Goal: Ask a question

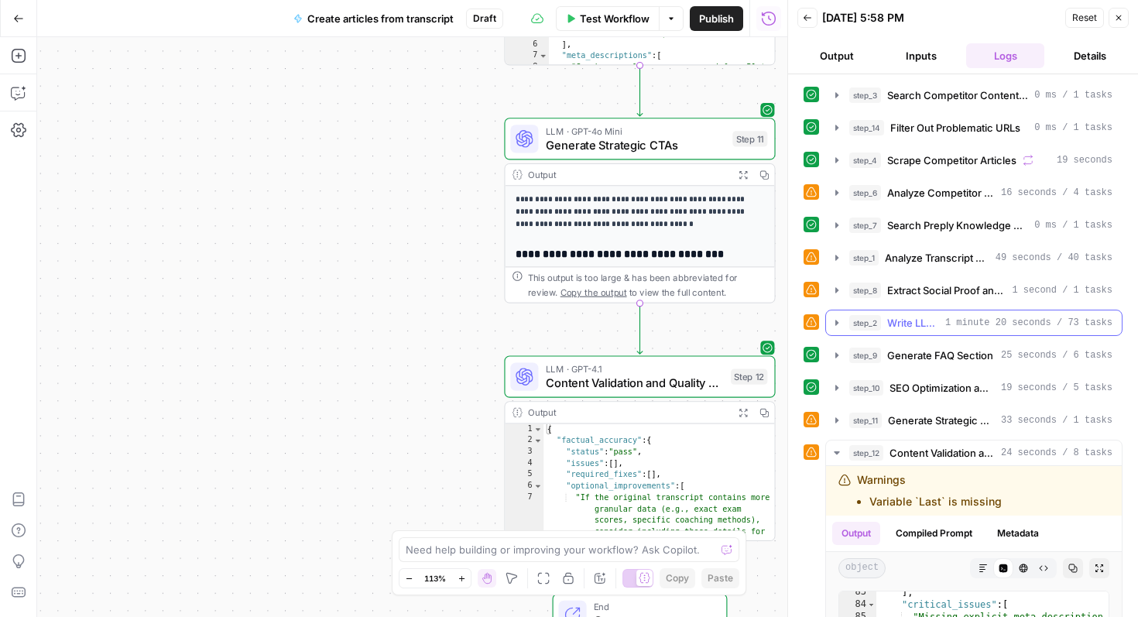
click at [1009, 324] on span "1 minute 20 seconds / 73 tasks" at bounding box center [1029, 323] width 167 height 14
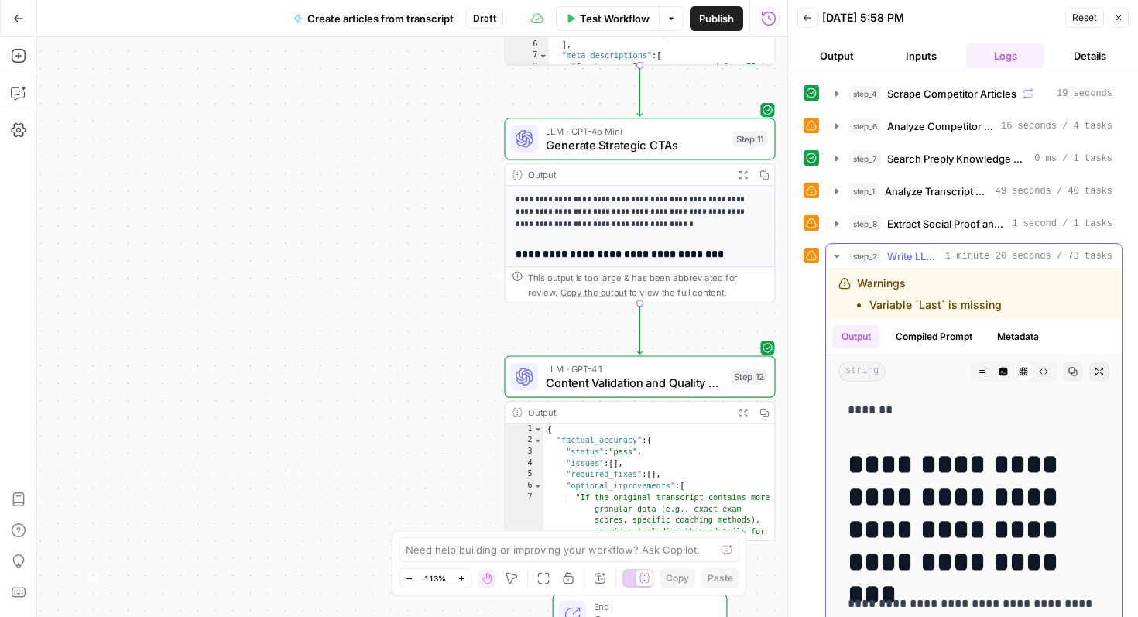
scroll to position [63, 0]
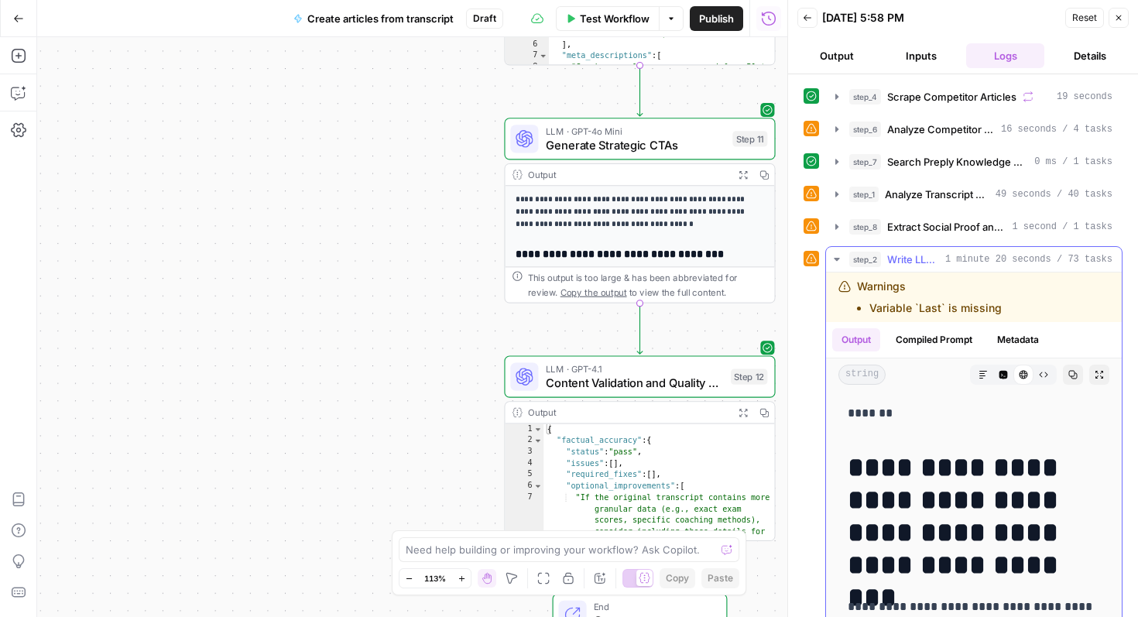
click at [964, 342] on button "Compiled Prompt" at bounding box center [934, 339] width 95 height 23
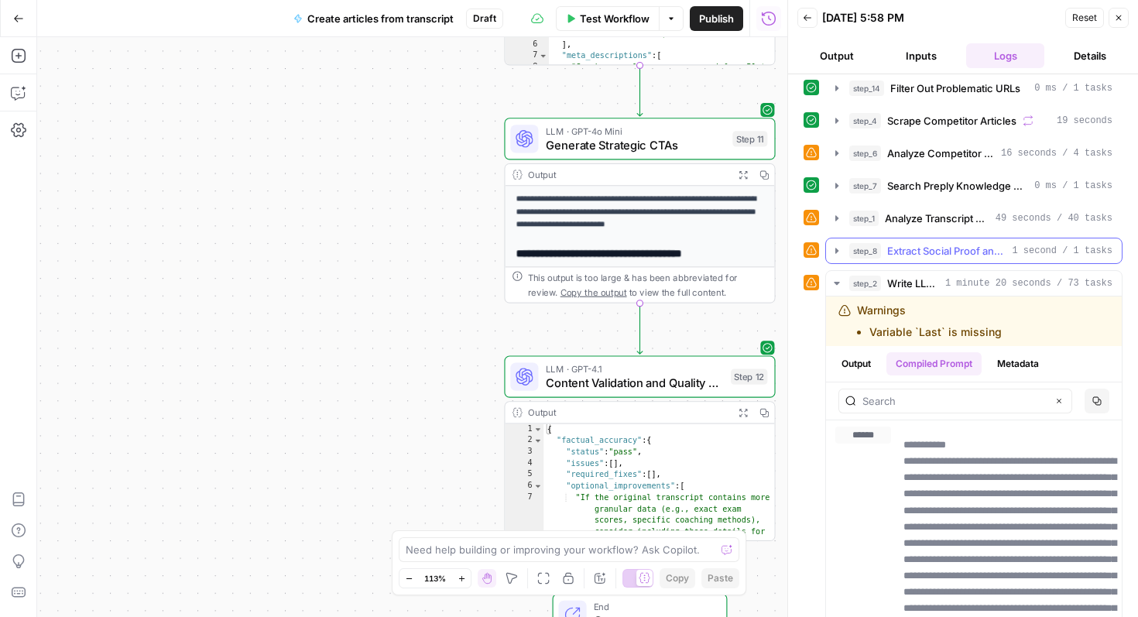
scroll to position [37, 0]
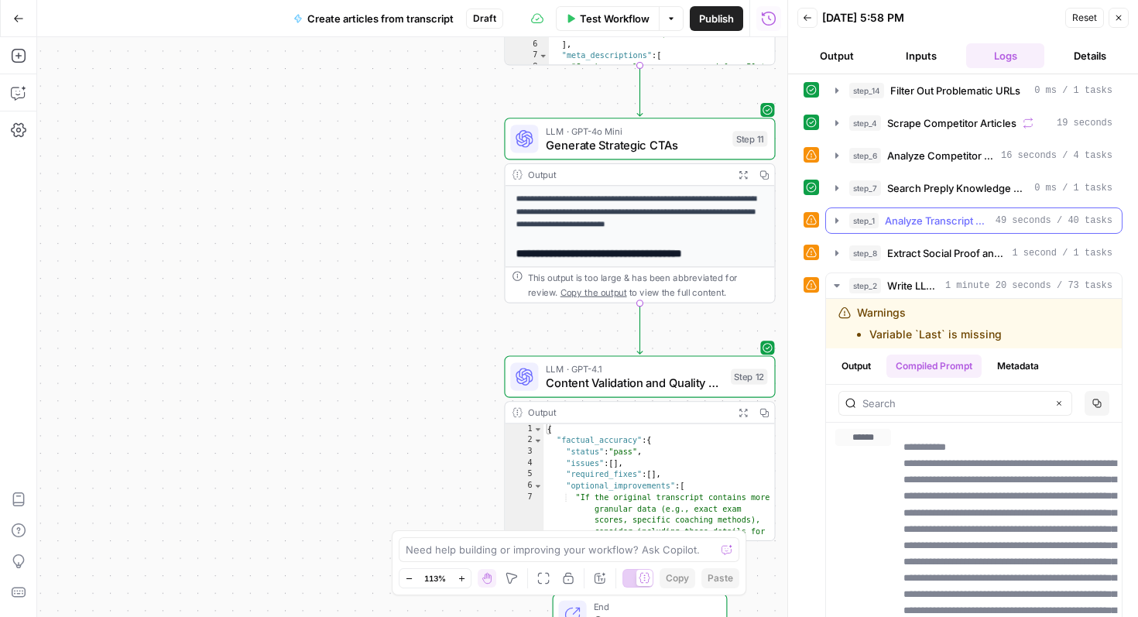
click at [956, 221] on span "Analyze Transcript and Create Article Outline" at bounding box center [937, 220] width 105 height 15
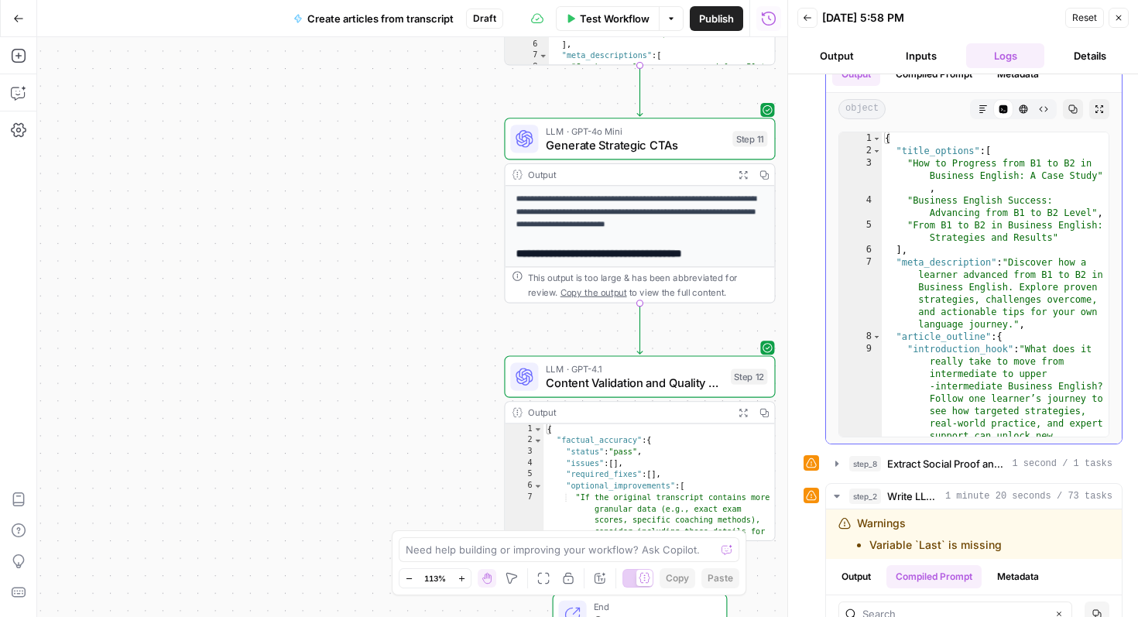
scroll to position [0, 0]
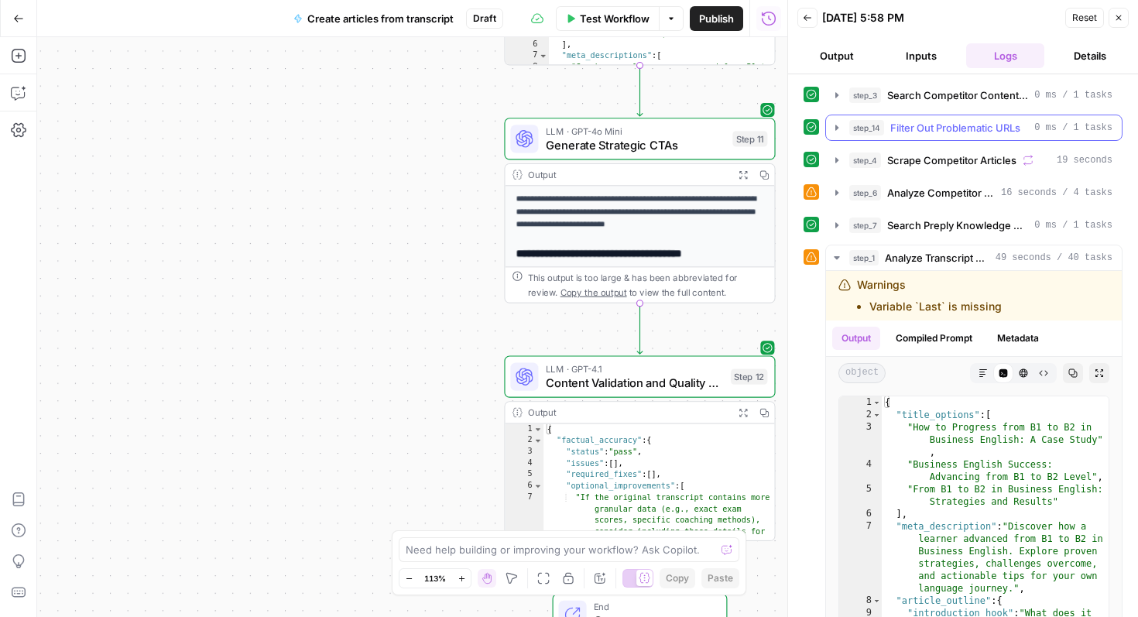
click at [973, 129] on span "Filter Out Problematic URLs" at bounding box center [956, 127] width 130 height 15
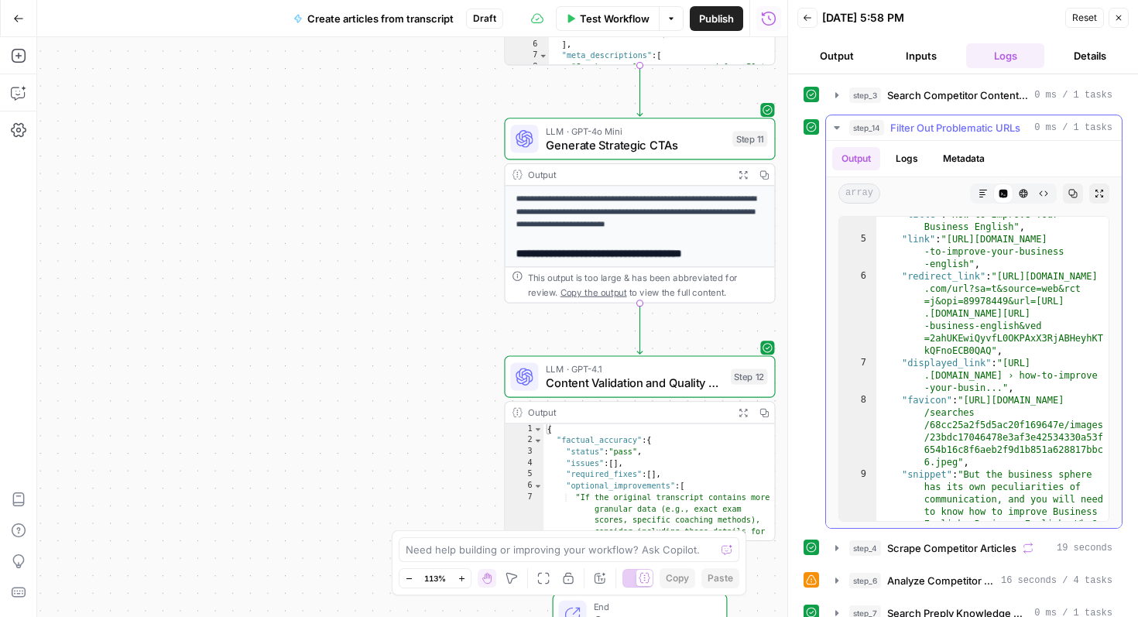
scroll to position [65, 0]
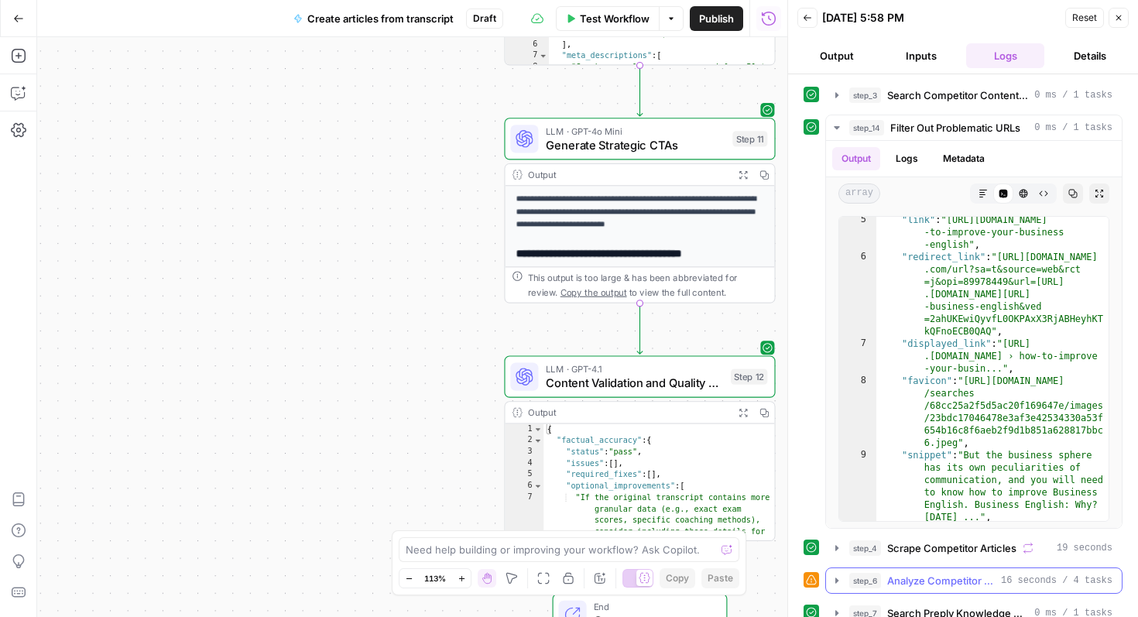
click at [924, 589] on button "step_6 Analyze Competitor Content Strategies 16 seconds / 4 tasks" at bounding box center [974, 580] width 296 height 25
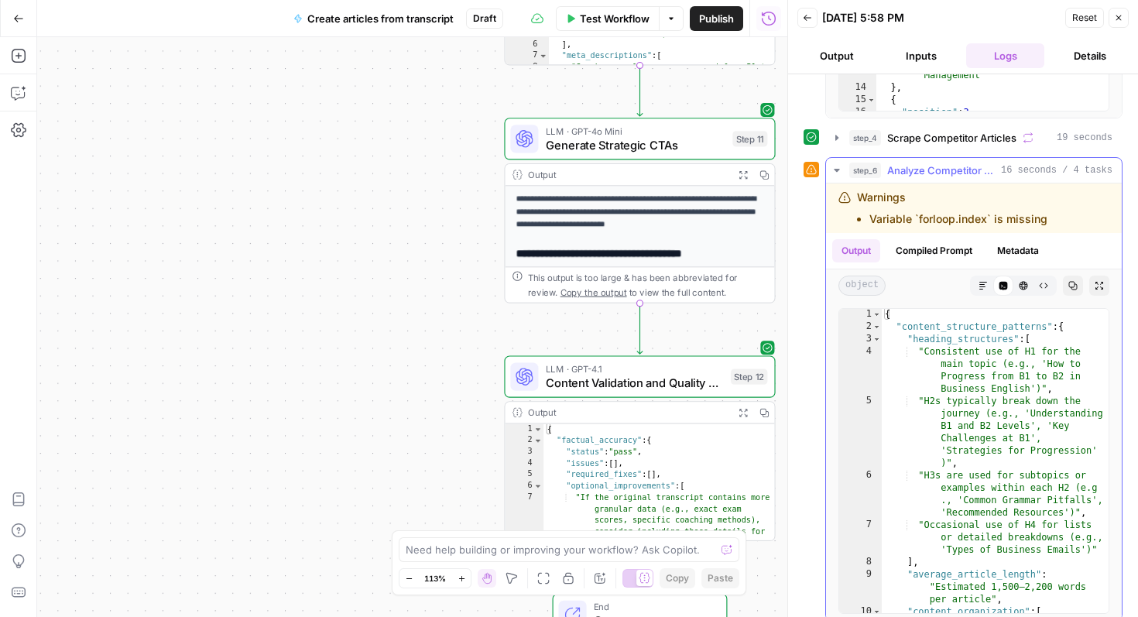
scroll to position [398, 0]
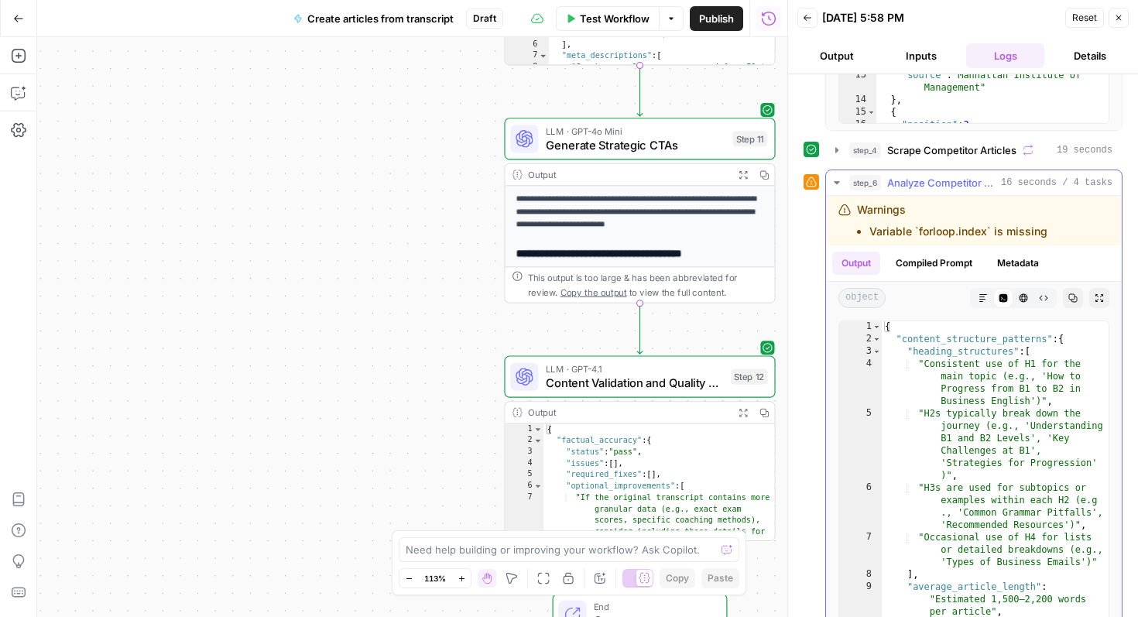
click at [949, 221] on div "Warnings Variable `forloop.index` is missing" at bounding box center [952, 220] width 190 height 37
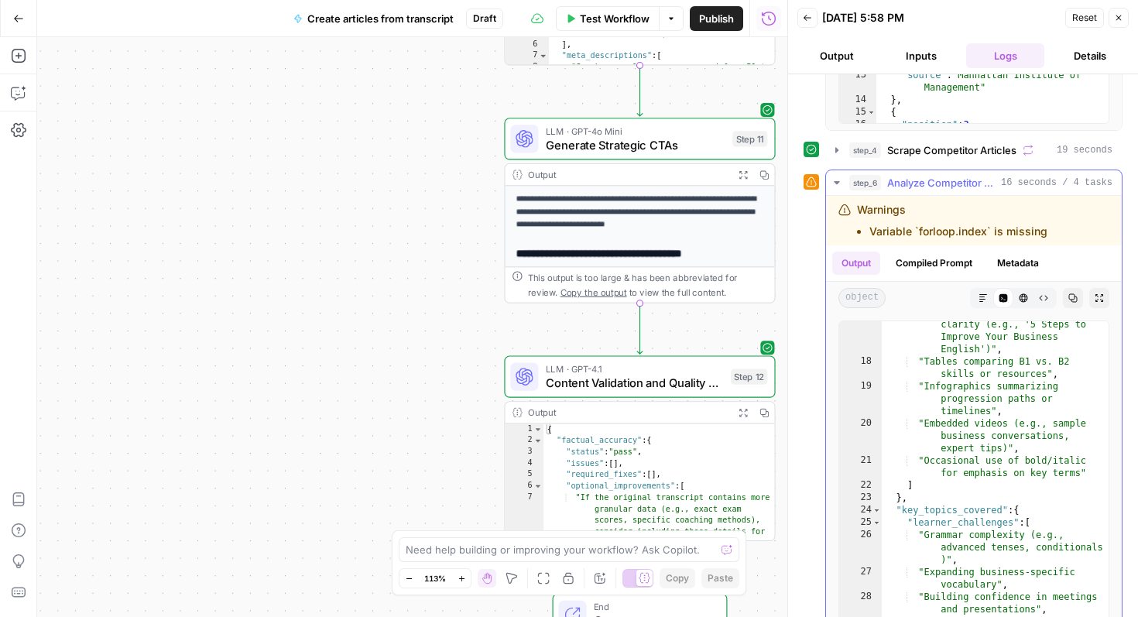
scroll to position [574, 0]
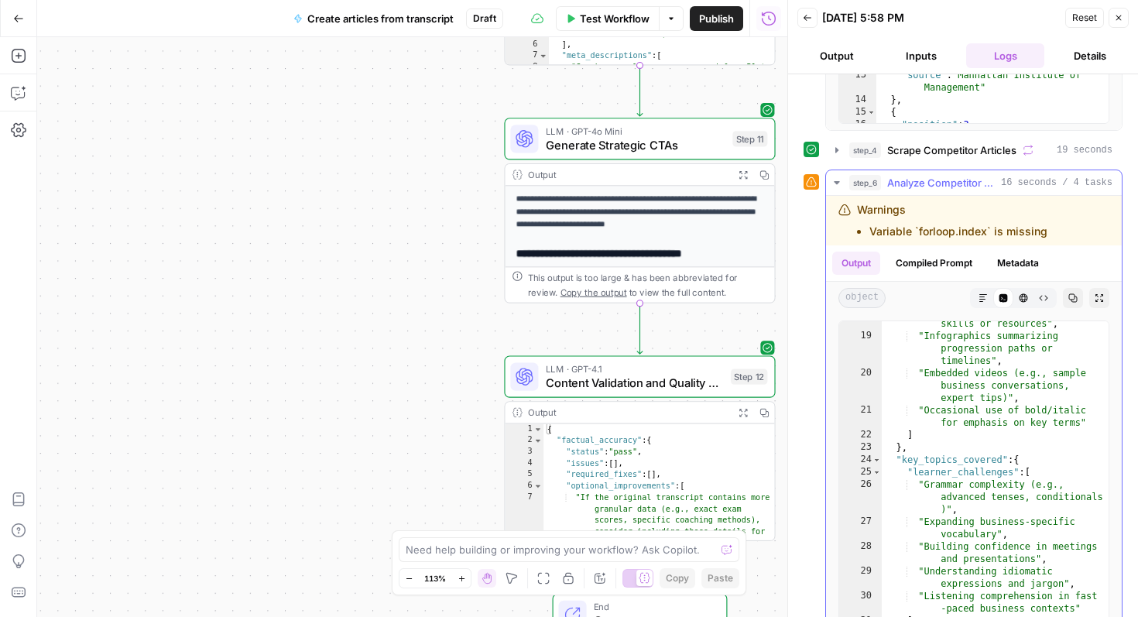
click at [956, 225] on li "Variable `forloop.index` is missing" at bounding box center [959, 231] width 178 height 15
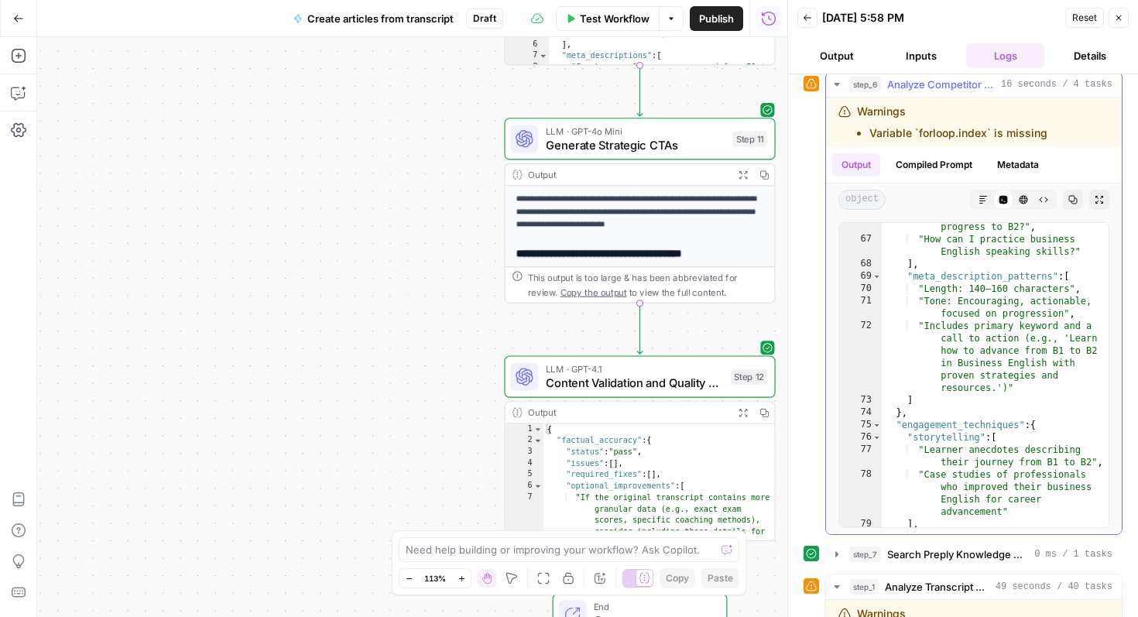
scroll to position [1543, 0]
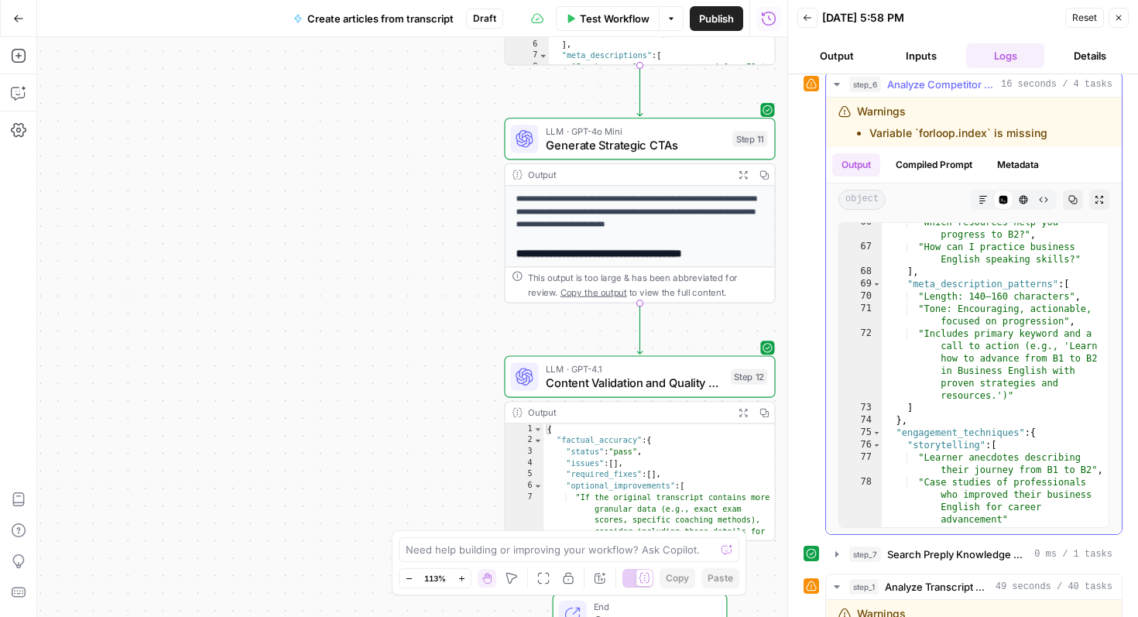
click at [973, 129] on li "Variable `forloop.index` is missing" at bounding box center [959, 132] width 178 height 15
copy div "Variable `forloop.index` is missing"
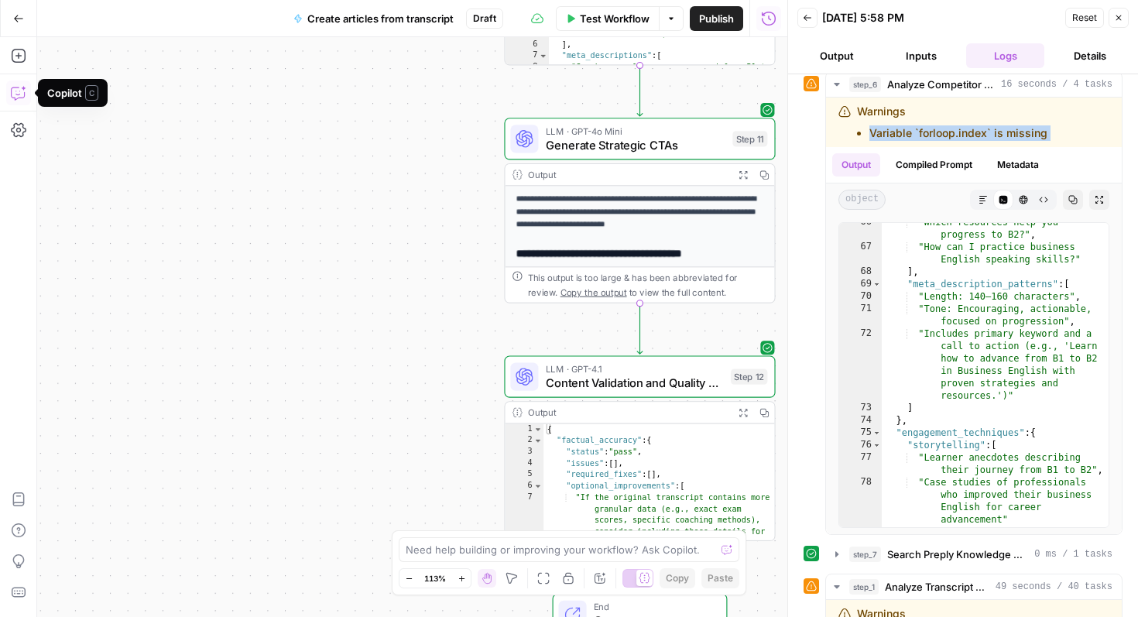
click at [19, 88] on icon "button" at bounding box center [18, 92] width 15 height 15
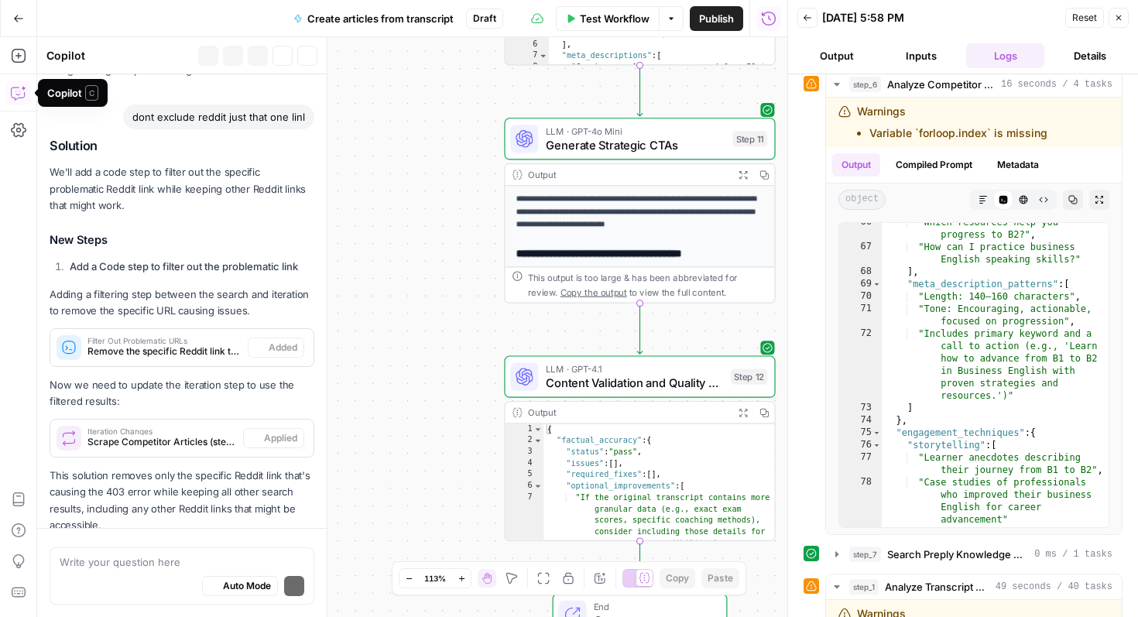
scroll to position [8466, 0]
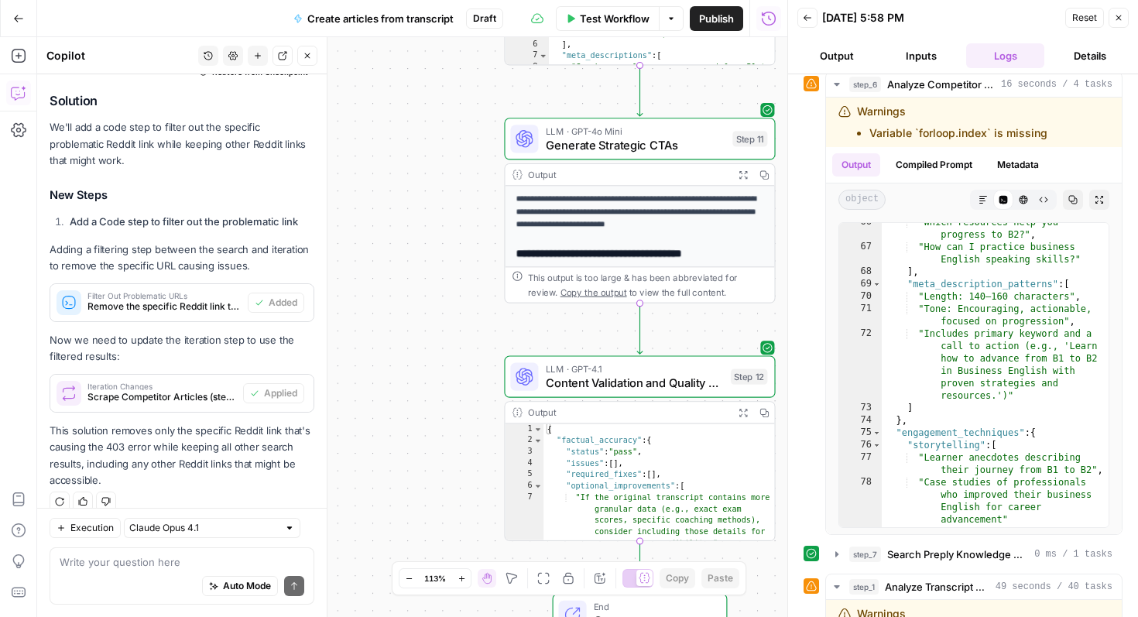
click at [187, 462] on p "This solution removes only the specific Reddit link that's causing the 403 erro…" at bounding box center [182, 456] width 265 height 66
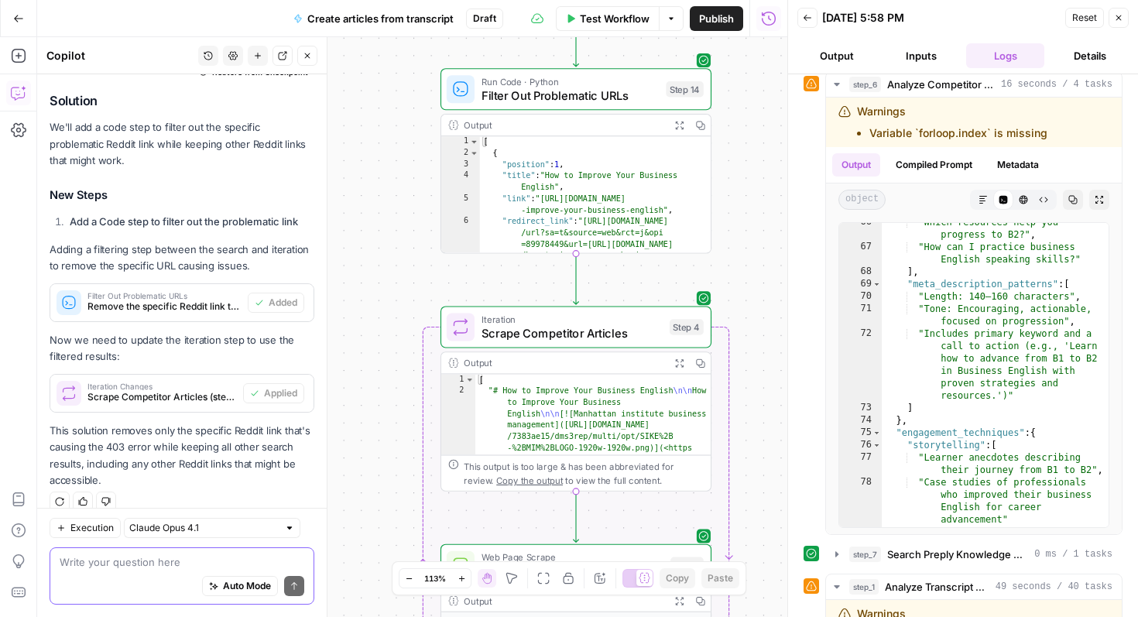
click at [149, 564] on textarea at bounding box center [182, 561] width 245 height 15
paste textarea "Variable `forloop.index` is missing"
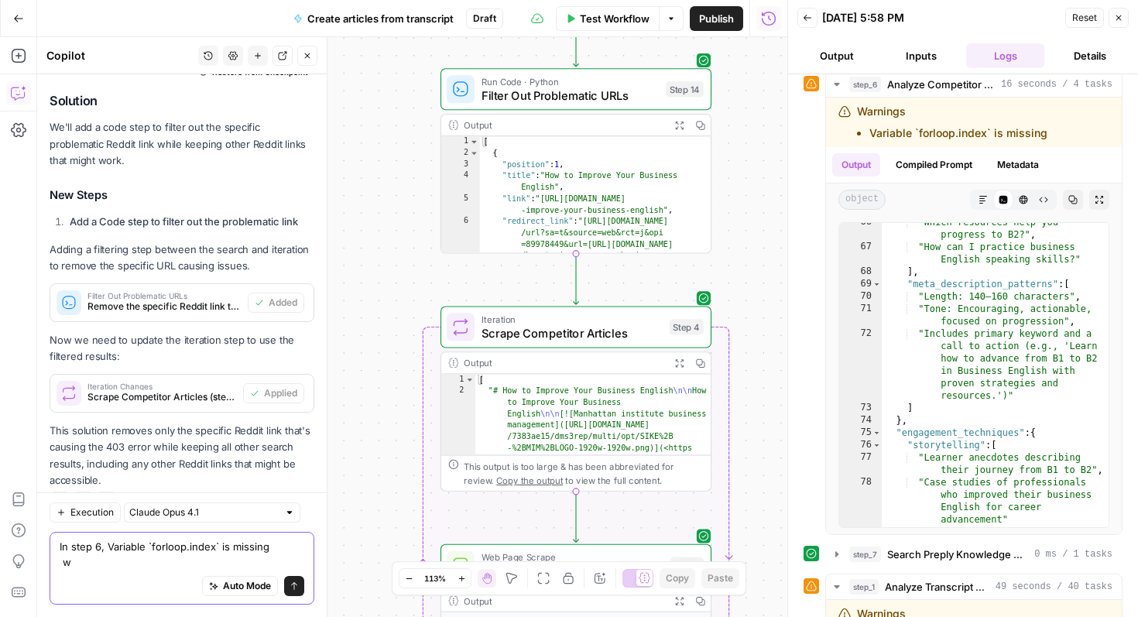
scroll to position [8482, 0]
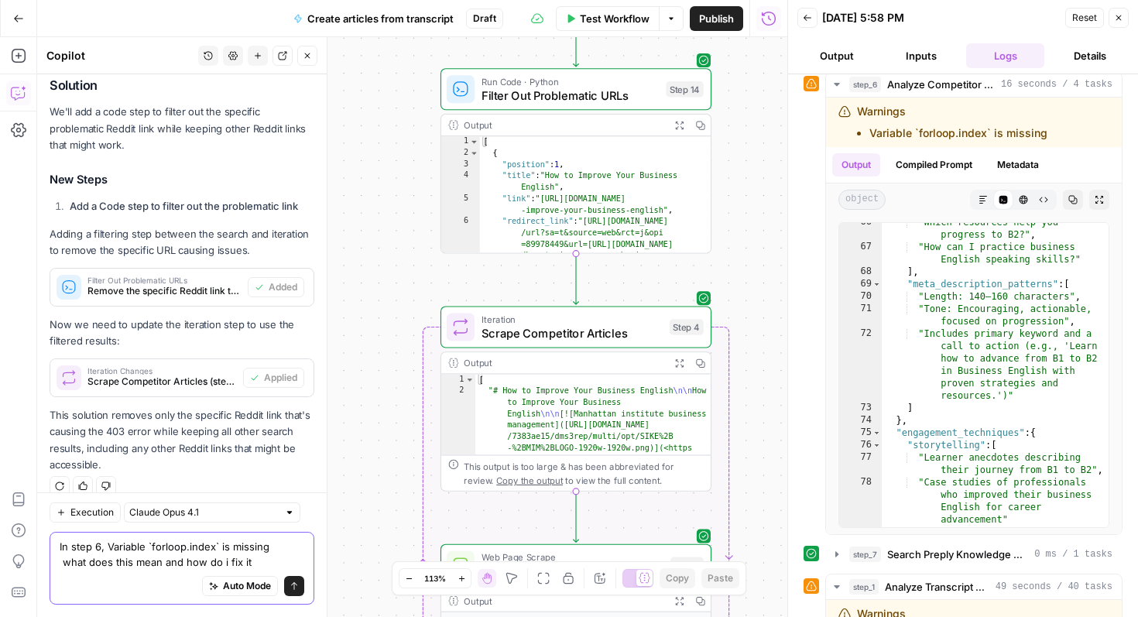
type textarea "In step 6, Variable `forloop.index` is missing what does this mean and how do i…"
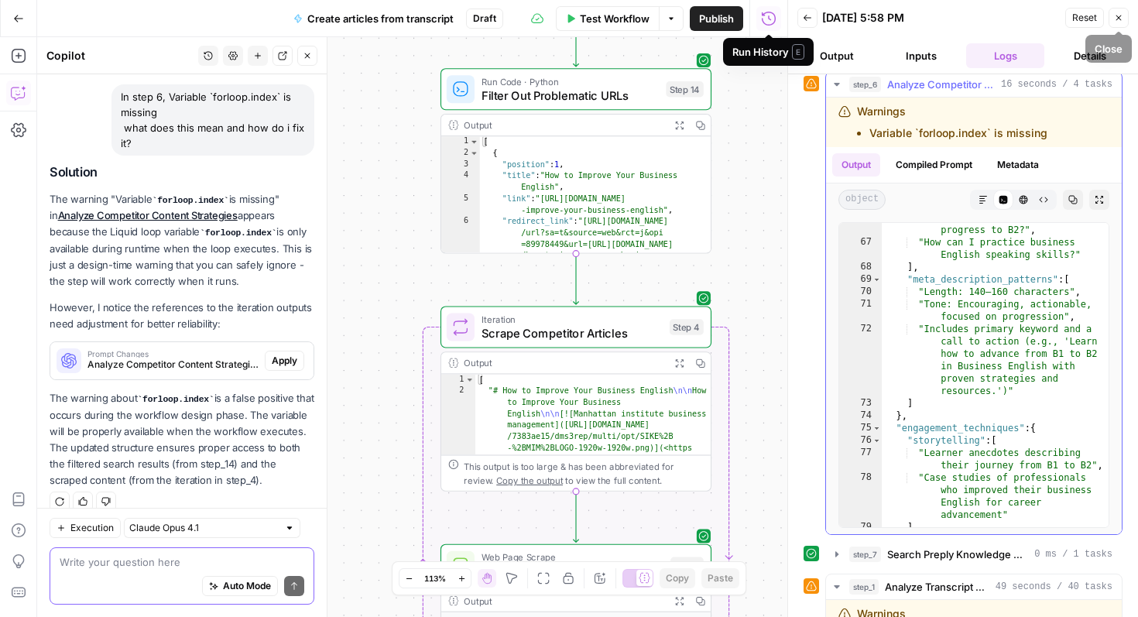
scroll to position [1564, 0]
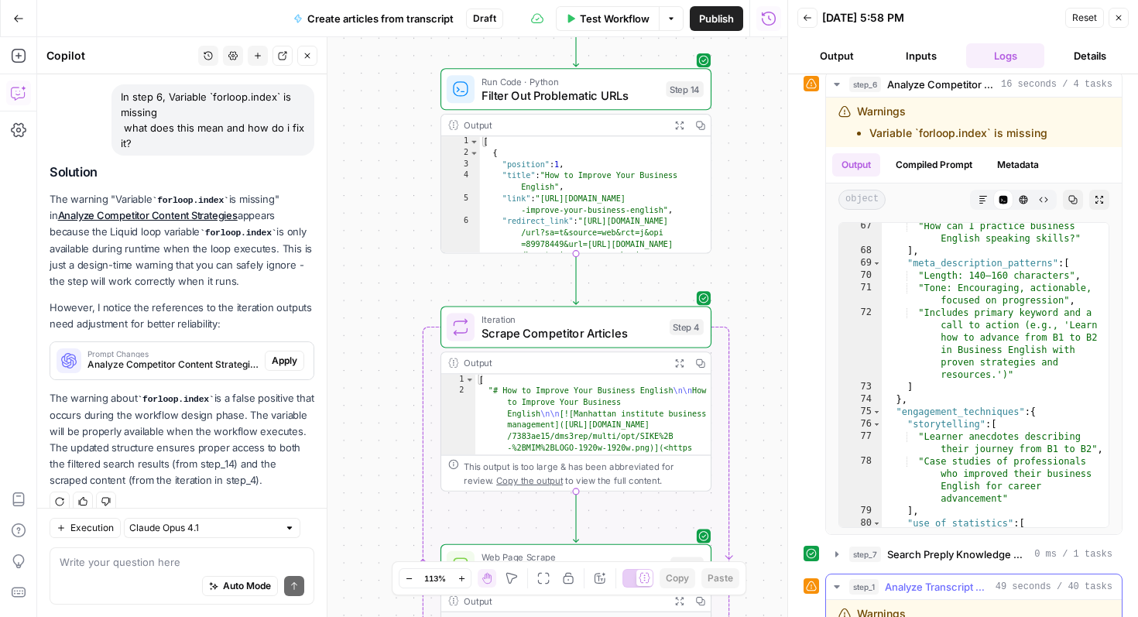
click at [943, 582] on span "Analyze Transcript and Create Article Outline" at bounding box center [937, 586] width 105 height 15
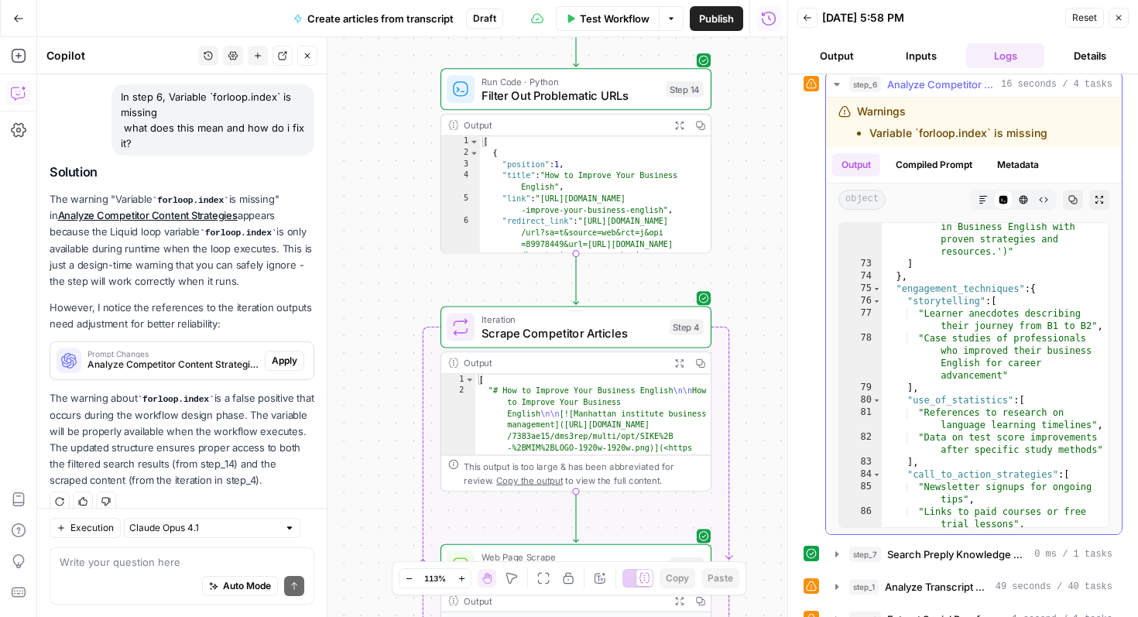
scroll to position [1704, 0]
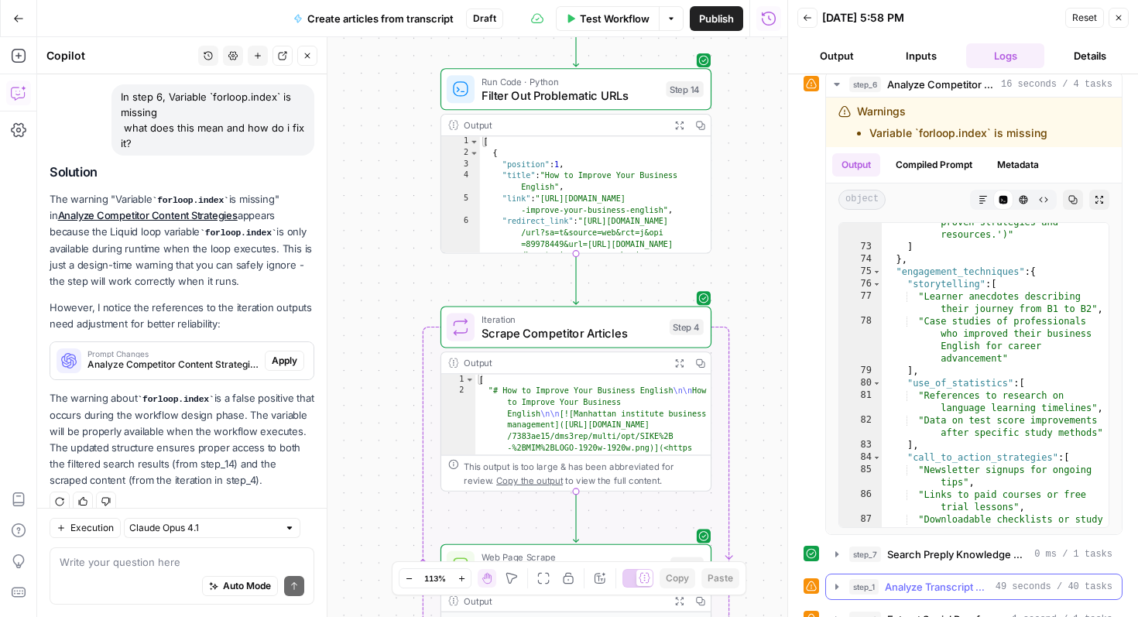
click at [911, 589] on span "Analyze Transcript and Create Article Outline" at bounding box center [937, 586] width 105 height 15
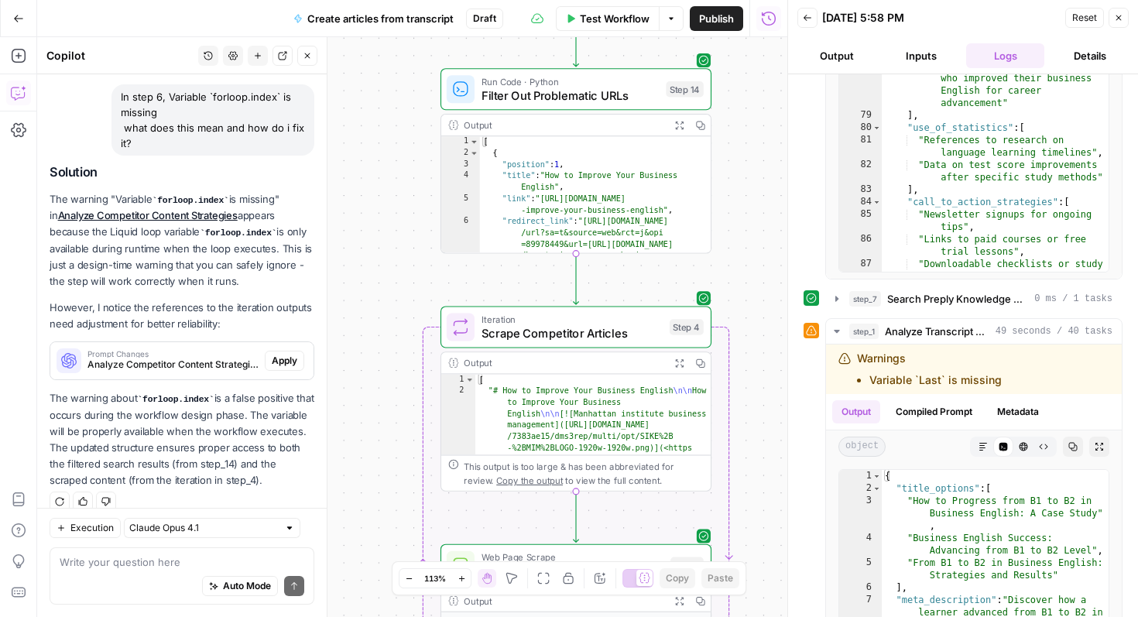
scroll to position [772, 0]
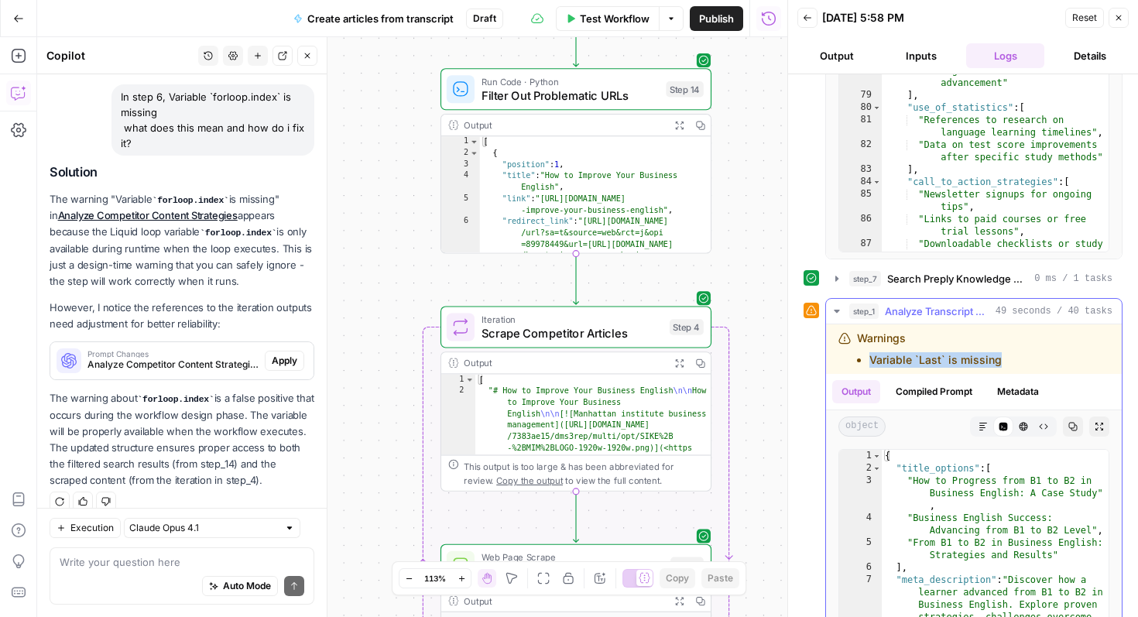
drag, startPoint x: 997, startPoint y: 362, endPoint x: 870, endPoint y: 361, distance: 127.8
click at [870, 361] on li "Variable `Last` is missing" at bounding box center [936, 359] width 132 height 15
copy li "Variable `Last` is missing"
click at [197, 566] on textarea at bounding box center [182, 561] width 245 height 15
paste textarea "Variable `Last` is missing"
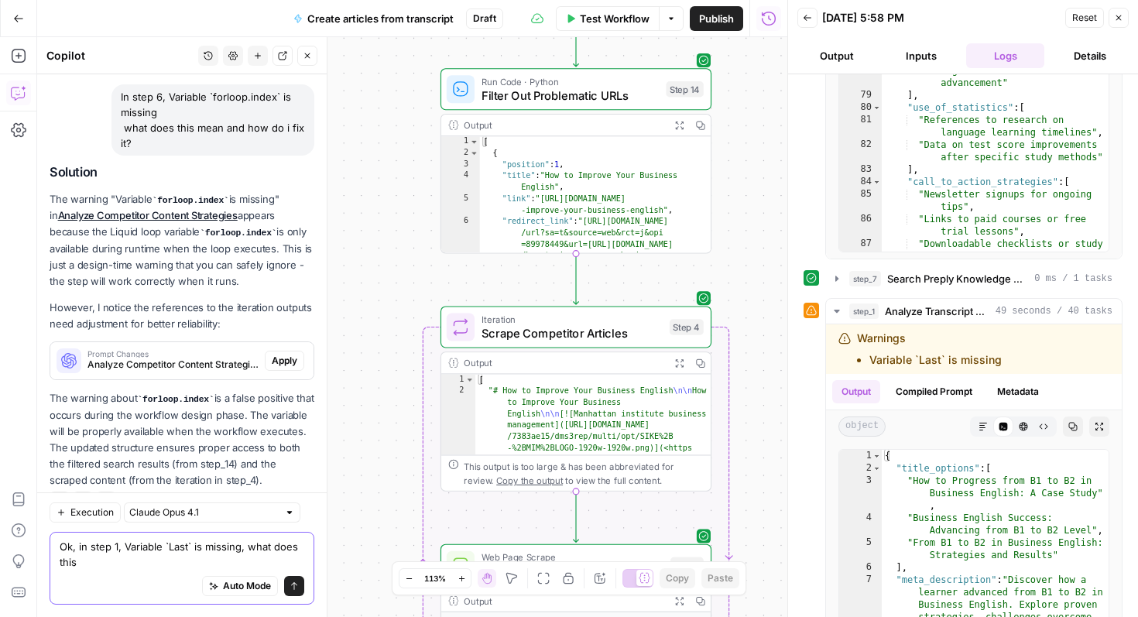
scroll to position [8895, 0]
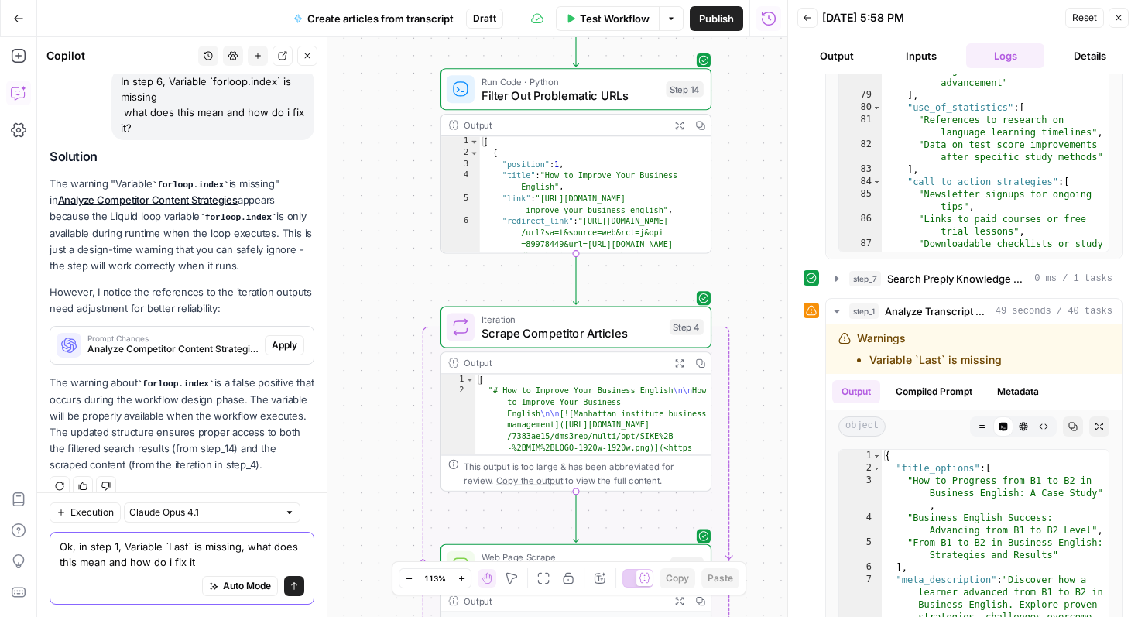
type textarea "Ok, in step 1, Variable `Last` is missing, what does this mean and how do i fix…"
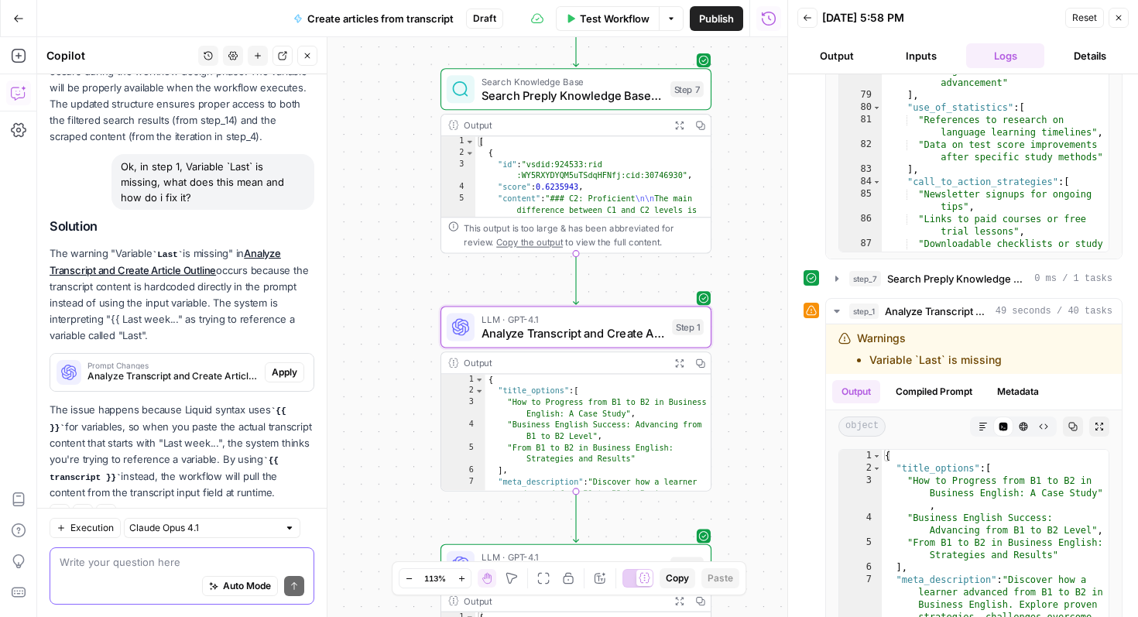
scroll to position [9235, 0]
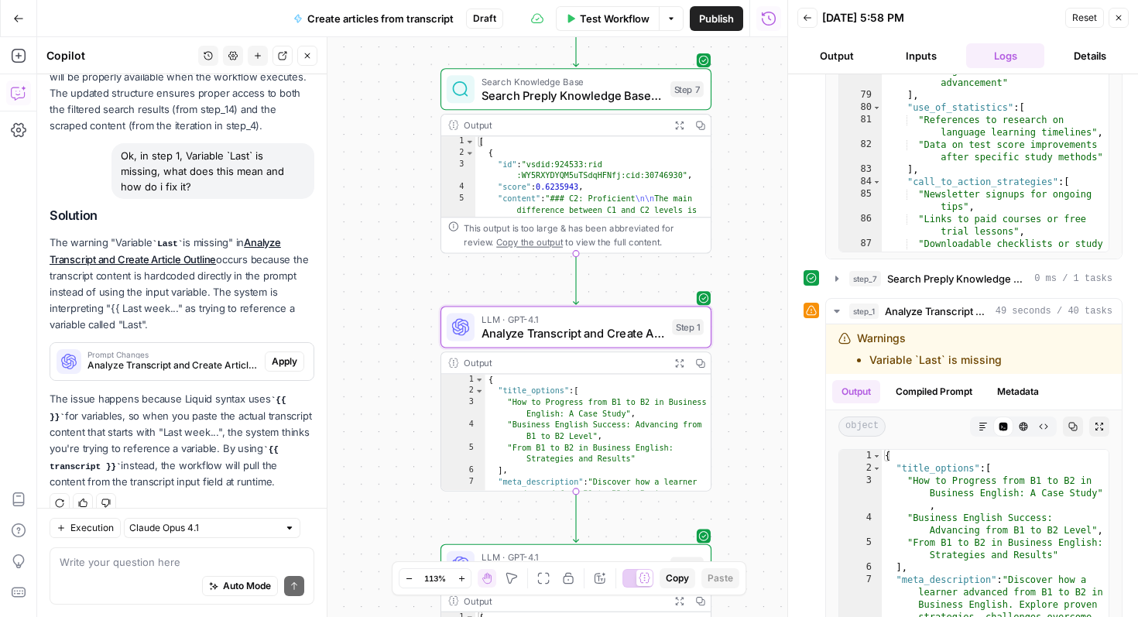
click at [279, 355] on span "Apply" at bounding box center [285, 362] width 26 height 14
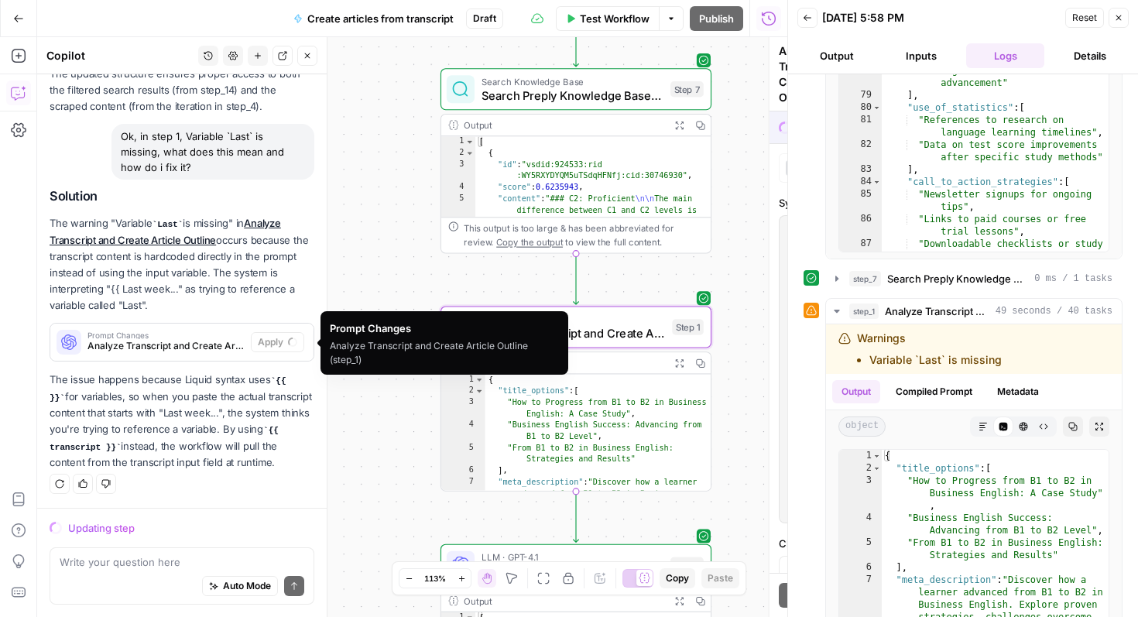
scroll to position [8937, 0]
